Goal: Check status: Check status

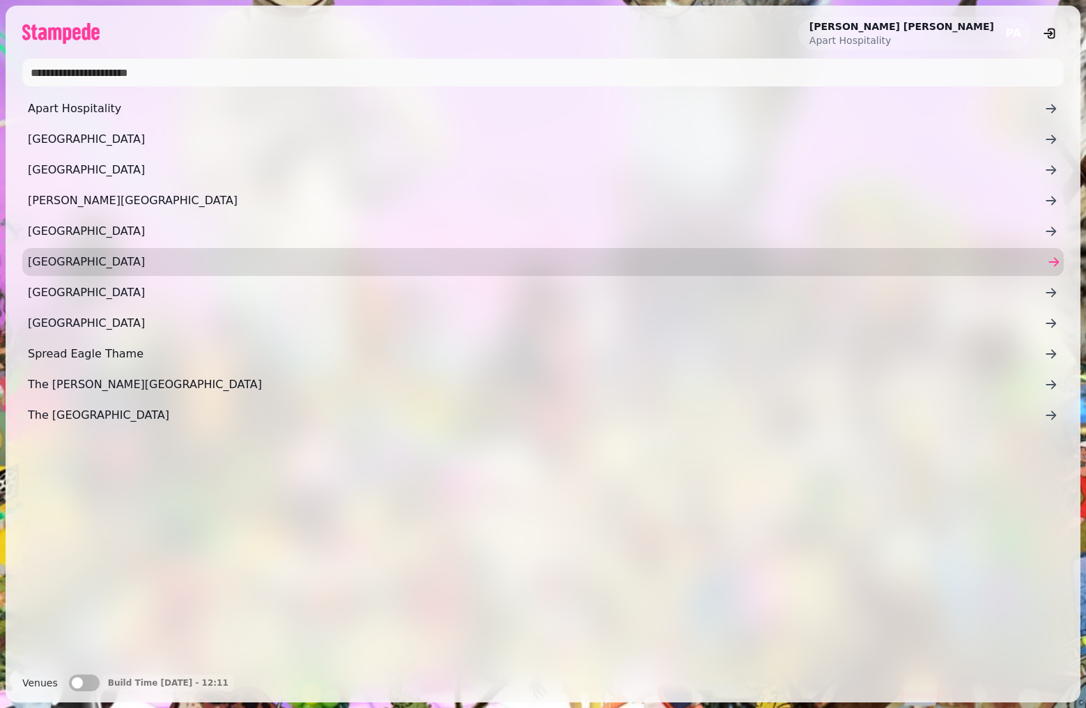
click at [93, 256] on span "[GEOGRAPHIC_DATA]" at bounding box center [536, 262] width 1016 height 17
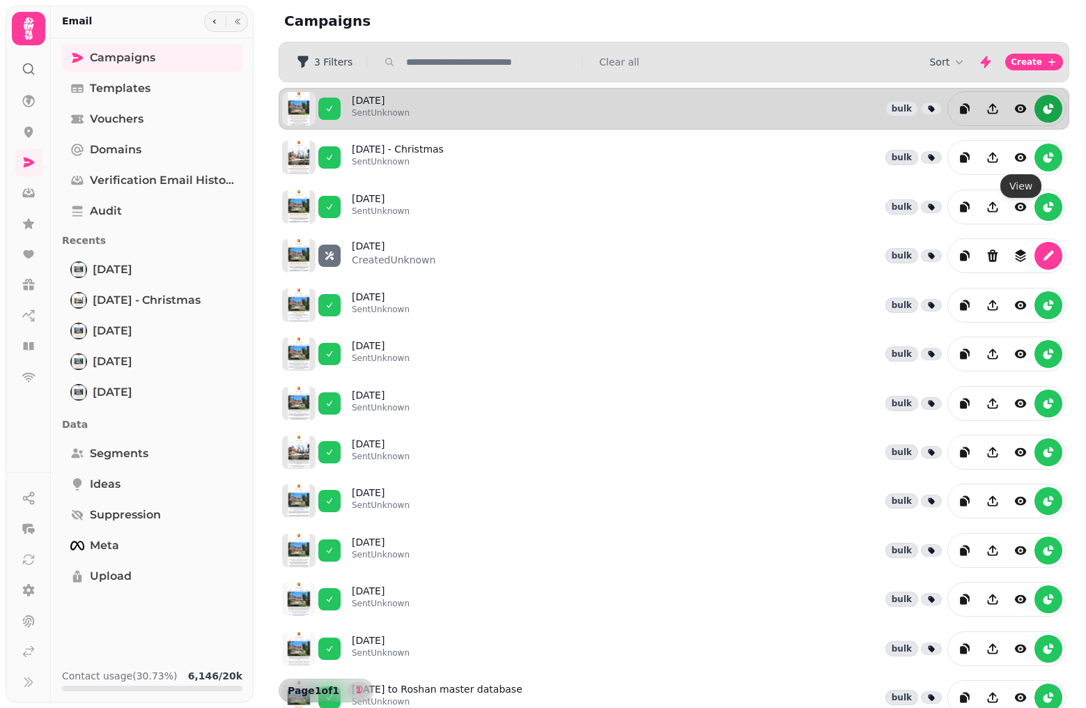
click at [1048, 114] on icon "reports" at bounding box center [1048, 109] width 8 height 8
